Goal: Task Accomplishment & Management: Manage account settings

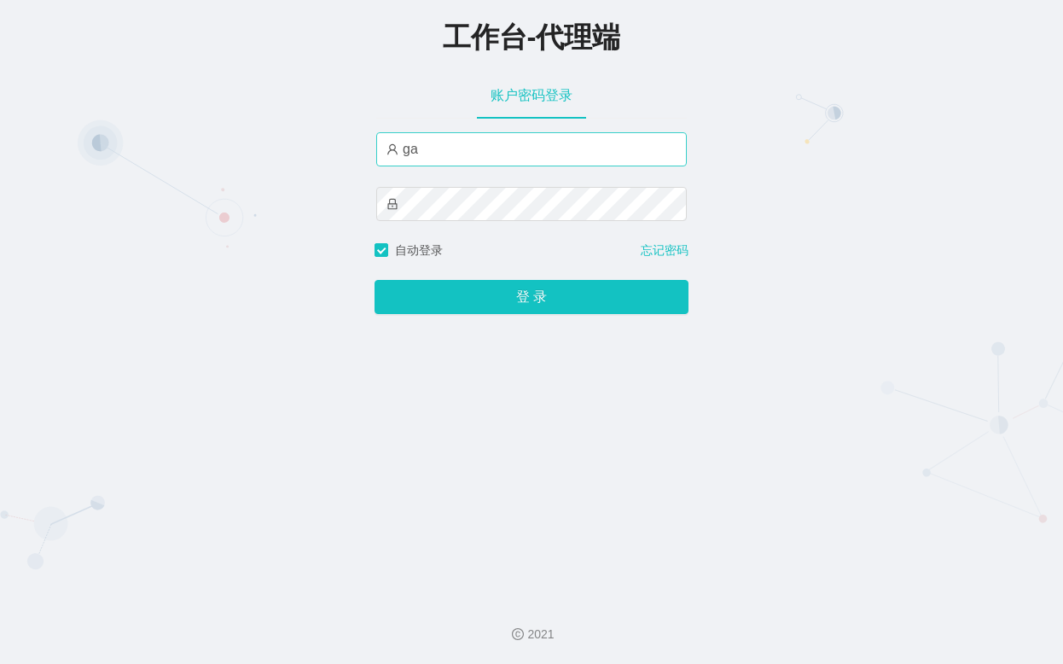
type input "g"
click at [473, 155] on input "text" at bounding box center [531, 149] width 311 height 34
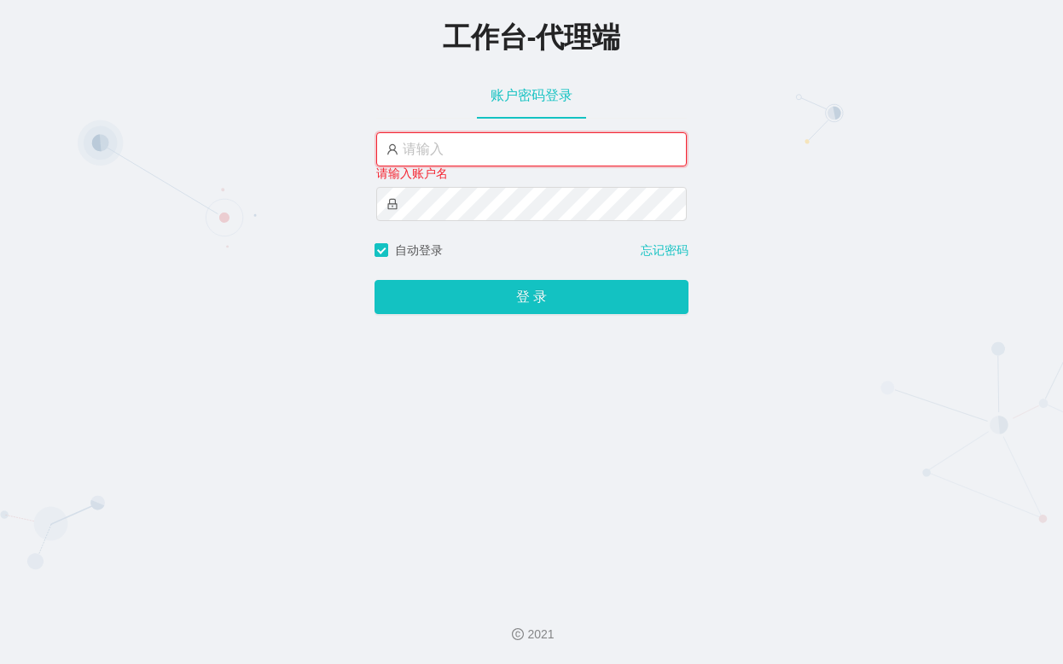
click at [515, 138] on input "text" at bounding box center [531, 149] width 311 height 34
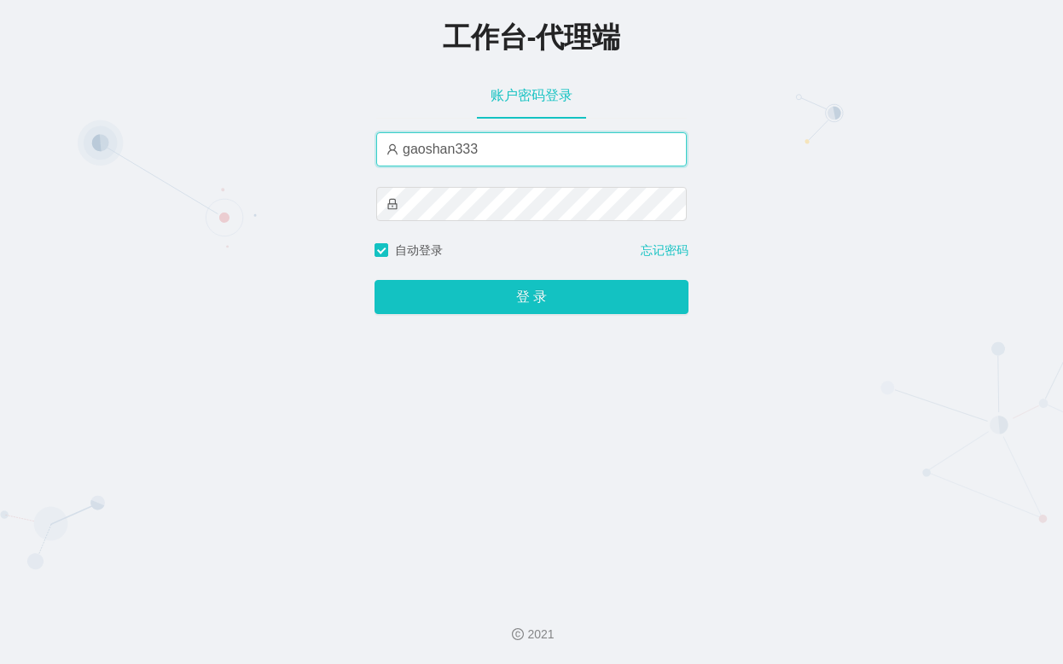
type input "gaoshan333"
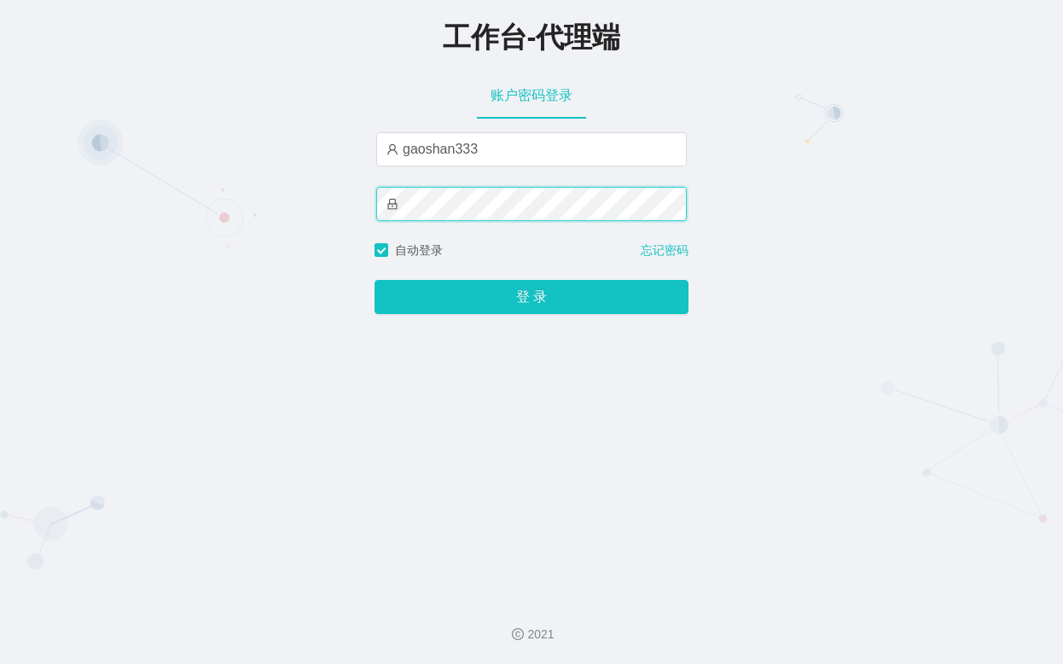
click at [367, 208] on div "工作台-代理端 账户密码登录 gaoshan333 自动登录 忘记密码 登 录" at bounding box center [531, 292] width 1063 height 585
click at [269, 203] on div "工作台-代理端 账户密码登录 gaoshan333 自动登录 忘记密码 登 录" at bounding box center [531, 292] width 1063 height 585
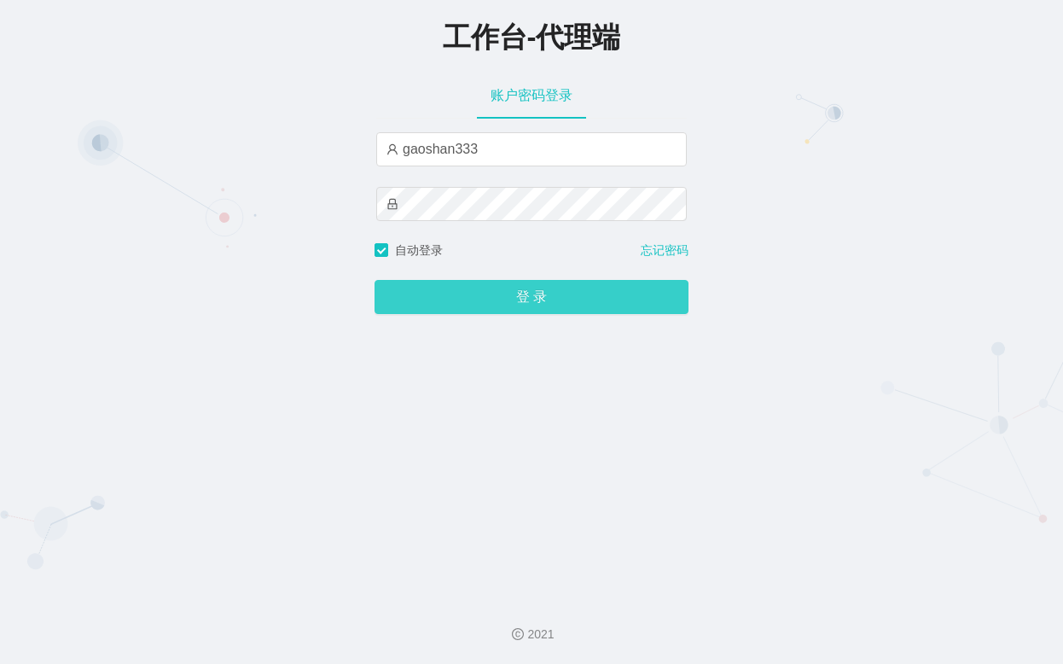
click at [570, 294] on button "登 录" at bounding box center [532, 297] width 314 height 34
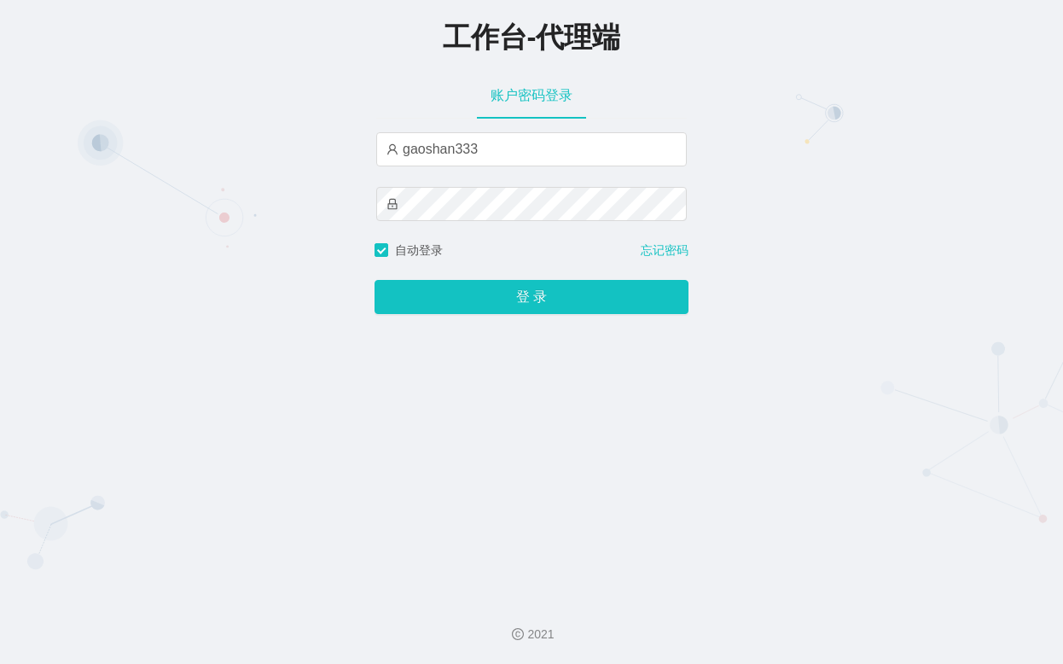
click at [260, 178] on div "工作台-代理端 账户密码登录 gaoshan333 自动登录 忘记密码 登 录" at bounding box center [531, 292] width 1063 height 585
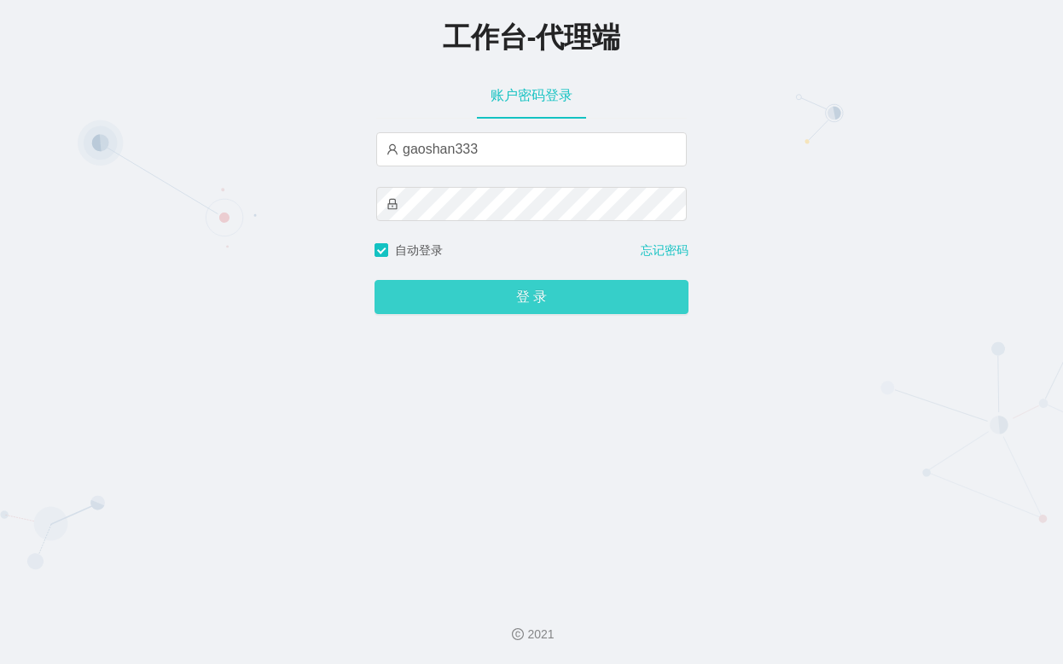
click at [504, 289] on button "登 录" at bounding box center [532, 297] width 314 height 34
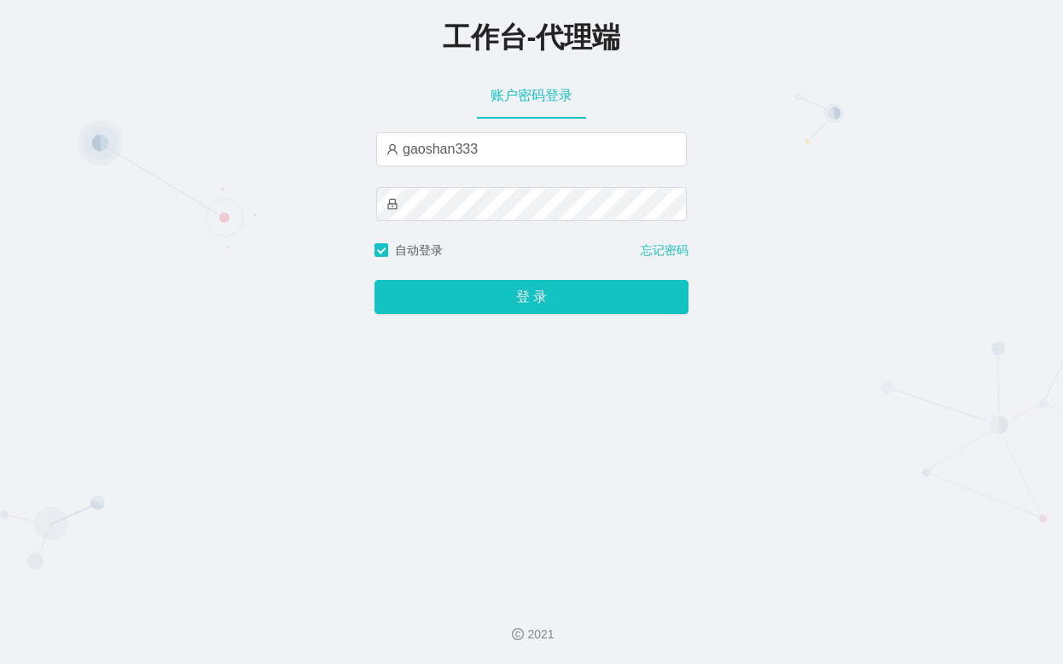
click at [835, 264] on div "工作台-代理端 账户密码登录 gaoshan333 自动登录 忘记密码 登 录" at bounding box center [531, 292] width 1063 height 585
click at [733, 189] on div "工作台-代理端 账户密码登录 gaoshan333 自动登录 忘记密码 登 录" at bounding box center [531, 292] width 1063 height 585
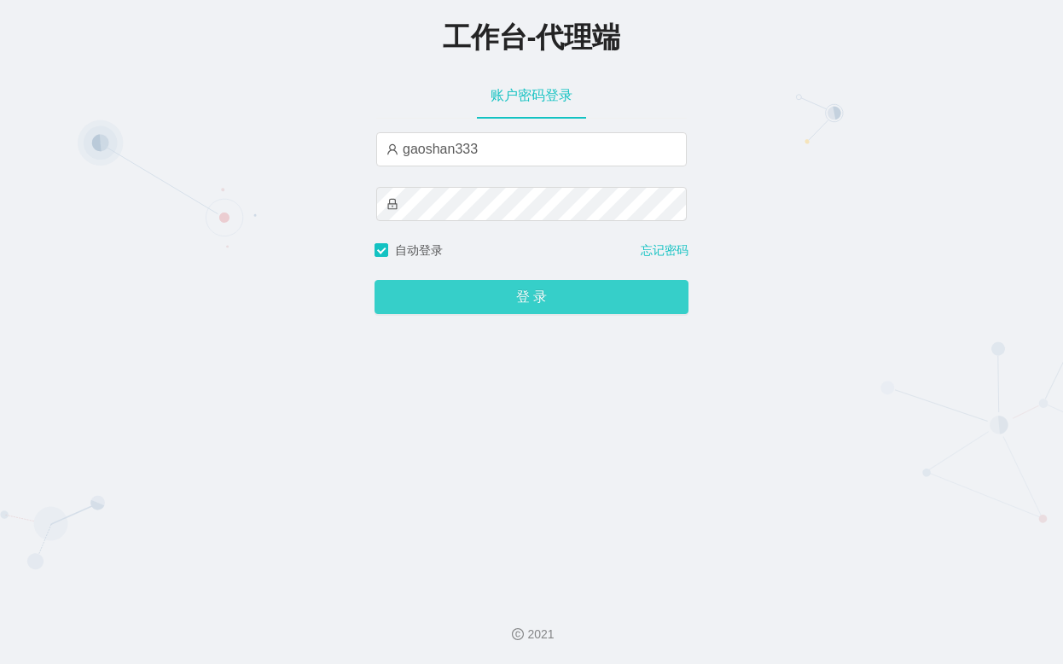
click at [566, 300] on button "登 录" at bounding box center [532, 297] width 314 height 34
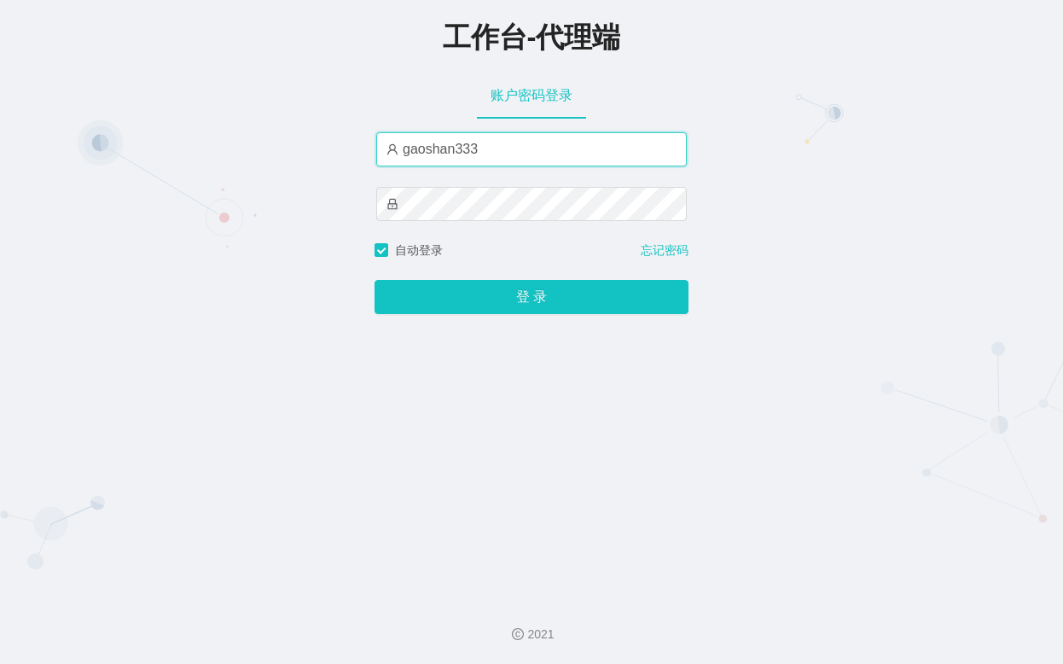
click at [530, 153] on input "gaoshan333" at bounding box center [531, 149] width 311 height 34
drag, startPoint x: 533, startPoint y: 152, endPoint x: 343, endPoint y: 152, distance: 189.5
click at [343, 152] on div "工作台-代理端 账户密码登录 gaoshan333 自动登录 忘记密码 登 录" at bounding box center [531, 292] width 1063 height 585
click at [549, 154] on input "gaoshan333" at bounding box center [531, 149] width 311 height 34
type input "gaoshan333"
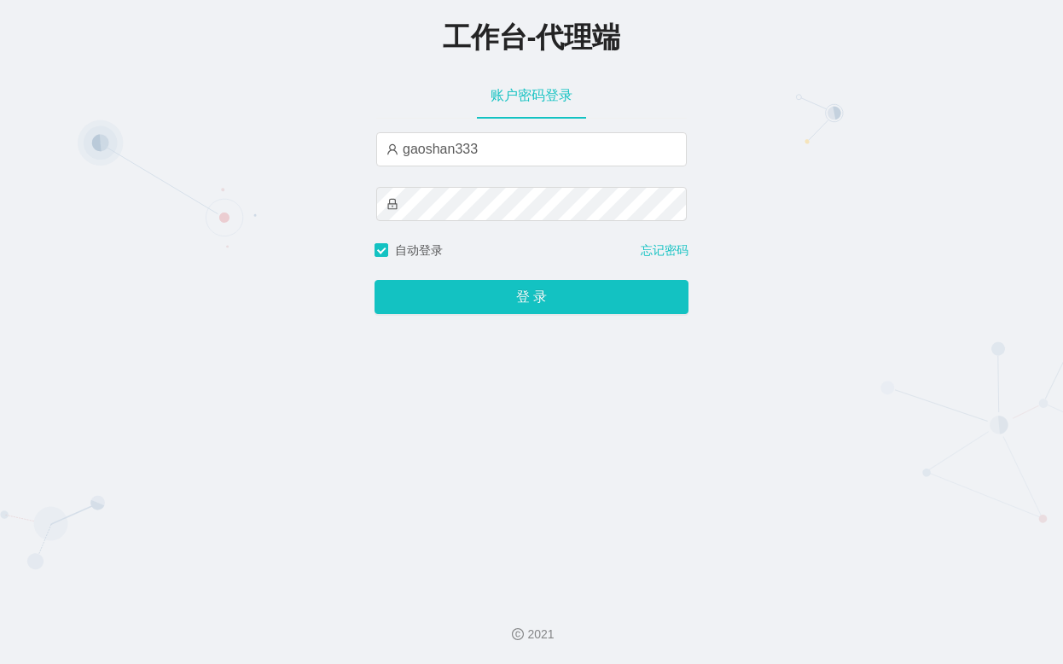
click at [334, 183] on div "工作台-代理端 账户密码登录 gaoshan333 自动登录 忘记密码 登 录" at bounding box center [531, 292] width 1063 height 585
click at [339, 206] on div "工作台-代理端 账户密码登录 gaoshan333 自动登录 忘记密码 登 录" at bounding box center [531, 292] width 1063 height 585
click at [375, 280] on button "登 录" at bounding box center [532, 297] width 314 height 34
click at [781, 216] on div "工作台-代理端 账户密码登录 gaoshan333 自动登录 忘记密码 登 录" at bounding box center [531, 292] width 1063 height 585
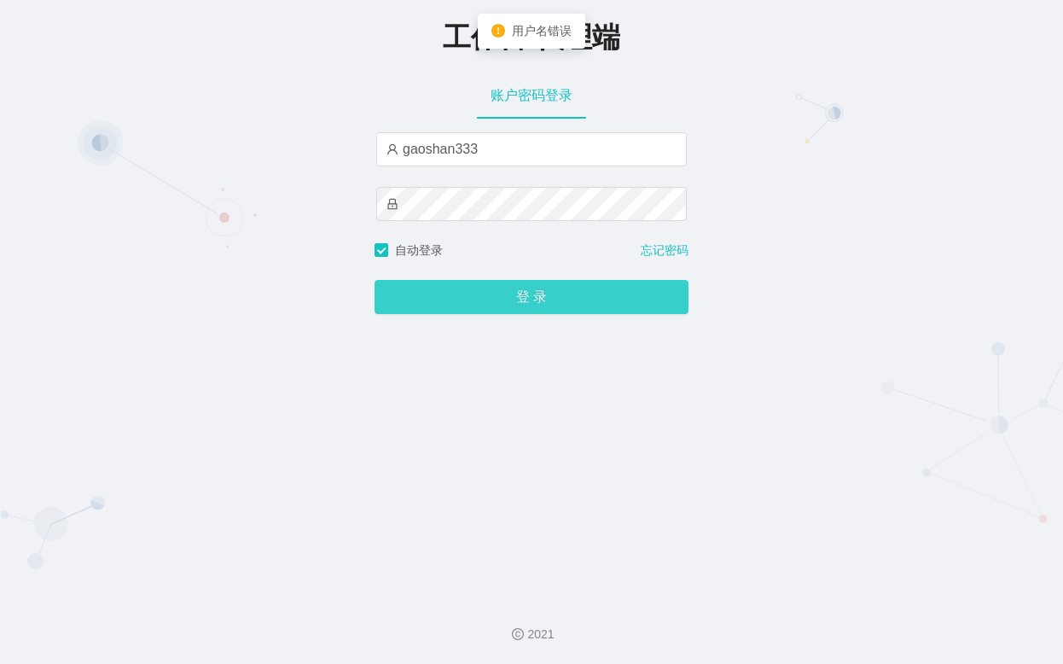
click at [579, 294] on button "登 录" at bounding box center [532, 297] width 314 height 34
